Goal: Find specific page/section: Find specific page/section

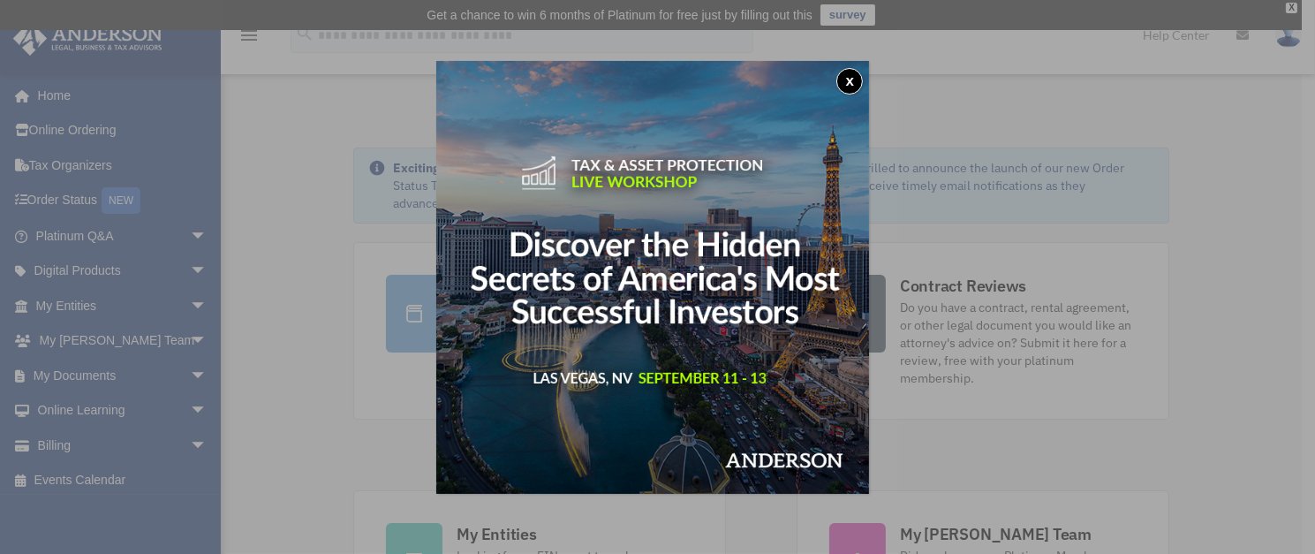
click at [851, 83] on button "x" at bounding box center [849, 81] width 26 height 26
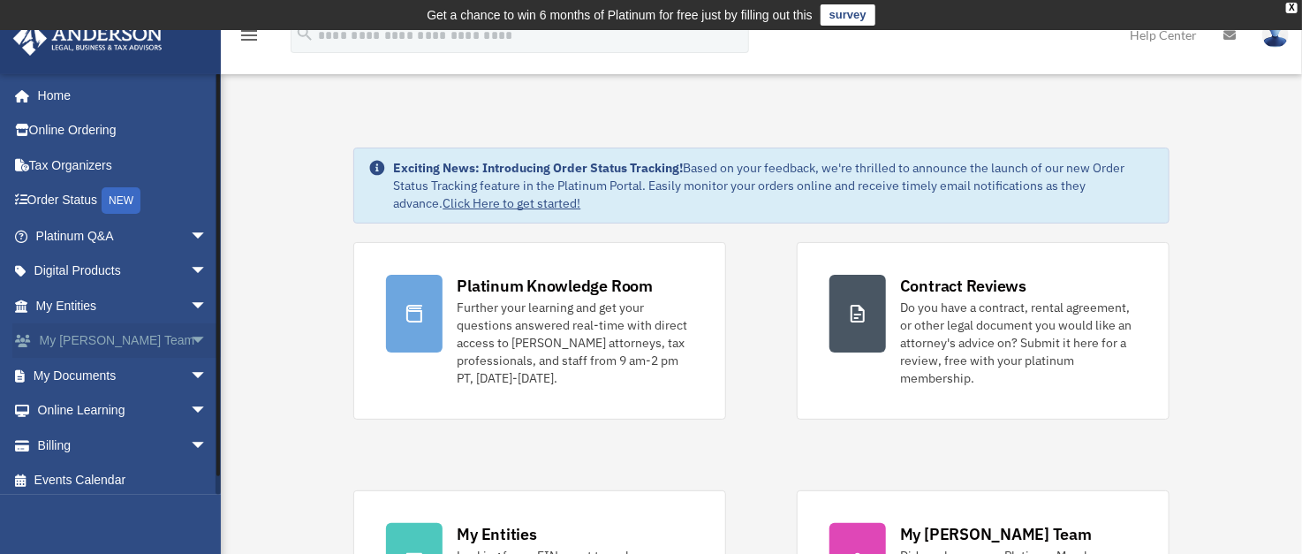
click at [190, 332] on span "arrow_drop_down" at bounding box center [207, 341] width 35 height 36
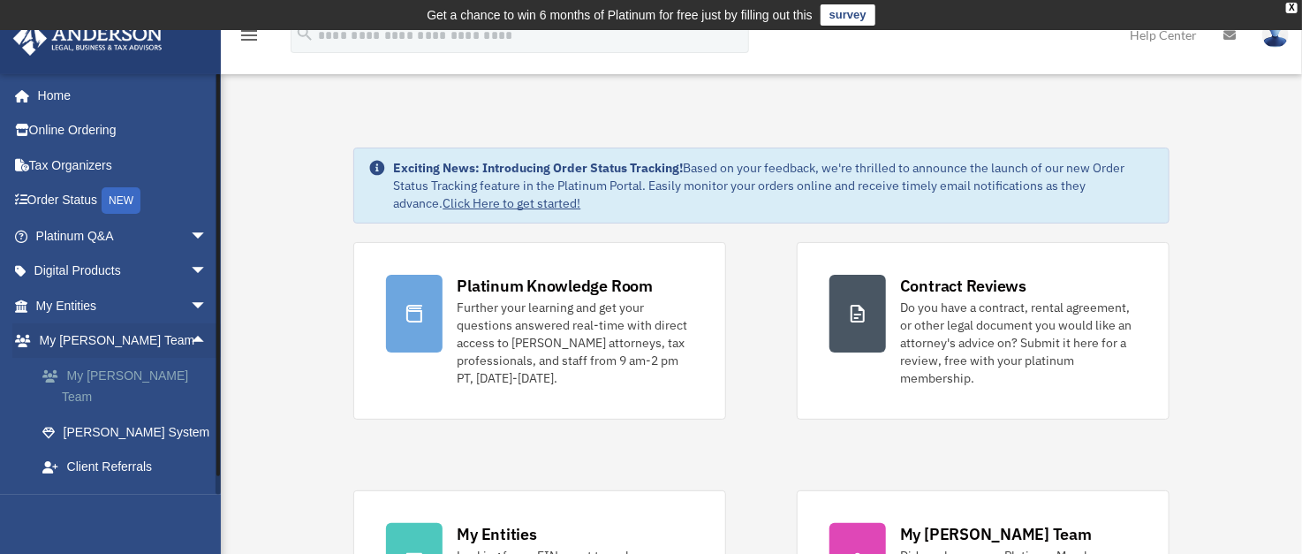
click at [150, 367] on link "My [PERSON_NAME] Team" at bounding box center [129, 386] width 209 height 57
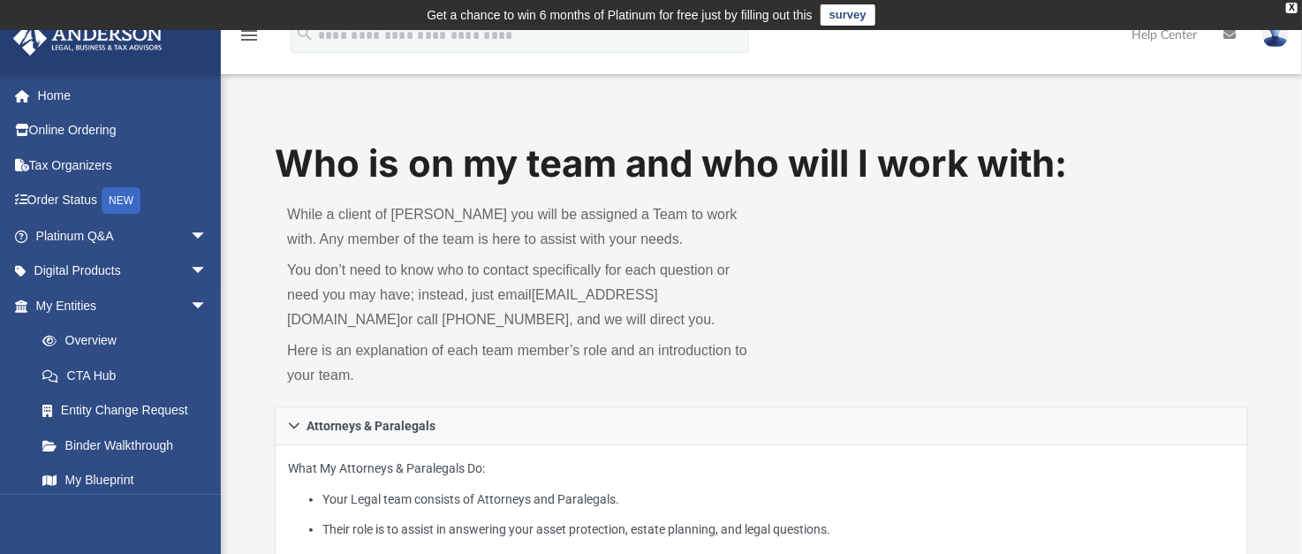
click at [325, 359] on p "Here is an explanation of each team member’s role and an introduction to your t…" at bounding box center [518, 362] width 462 height 49
